Goal: Find specific page/section: Find specific page/section

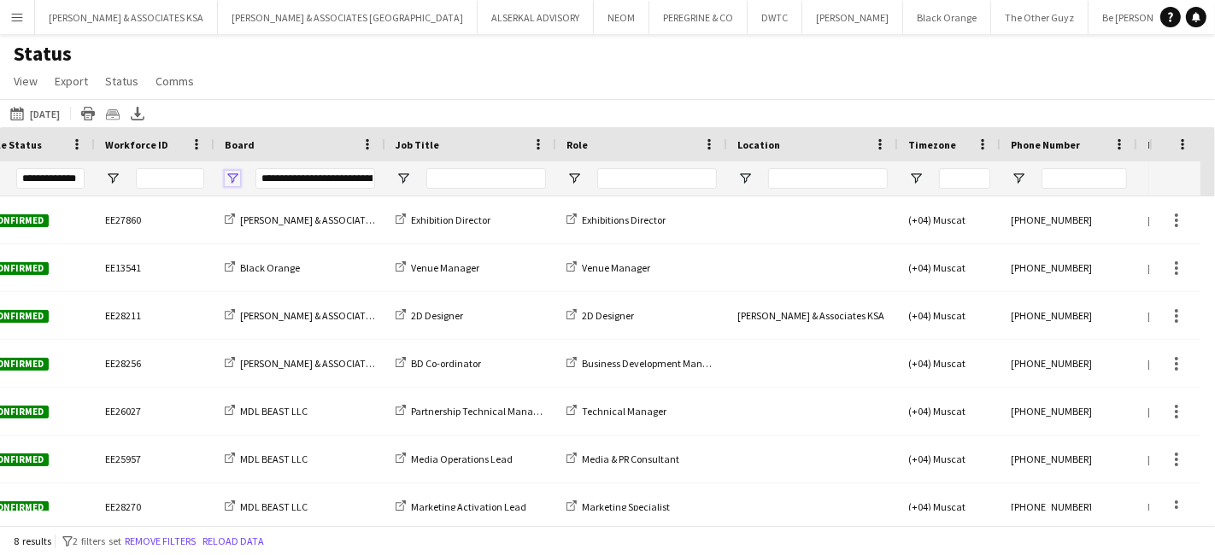
click at [230, 174] on span "Open Filter Menu" at bounding box center [232, 178] width 15 height 15
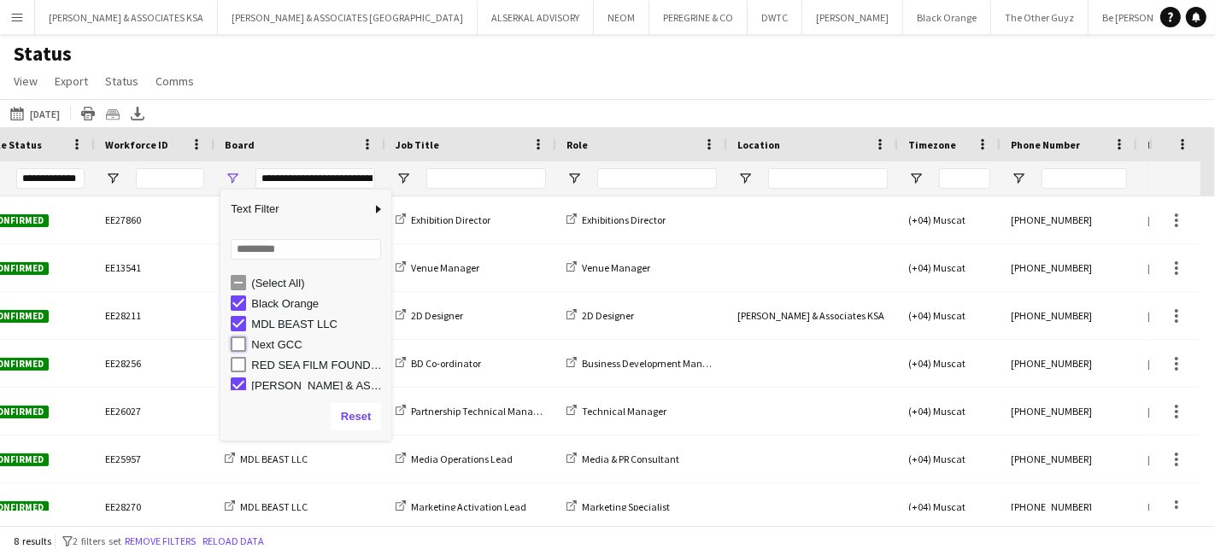
type input "**********"
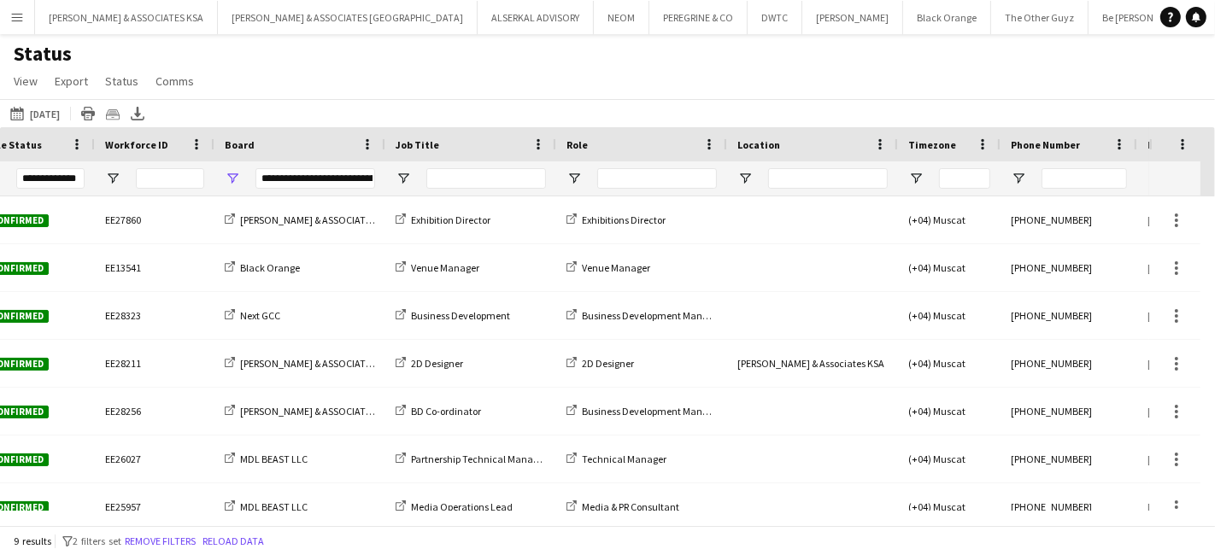
click at [361, 79] on div "Status View Views Default view New view Update view Delete view Edit name Custo…" at bounding box center [607, 70] width 1215 height 58
